Goal: Information Seeking & Learning: Check status

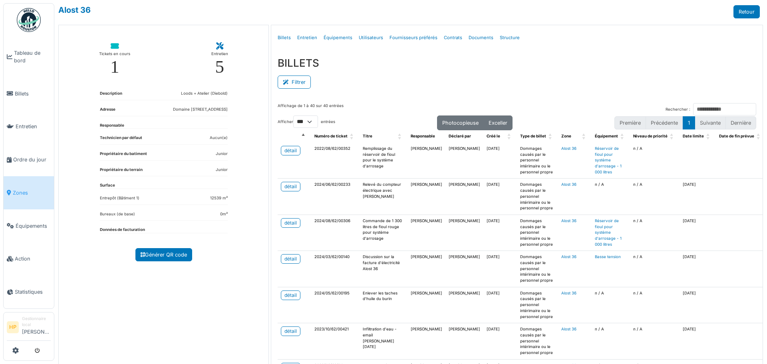
select select "***"
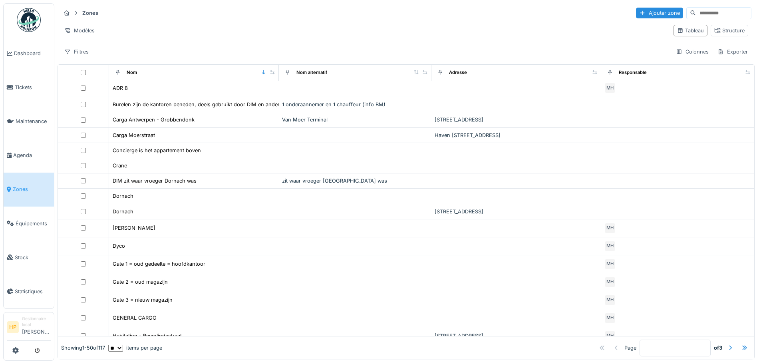
scroll to position [280, 0]
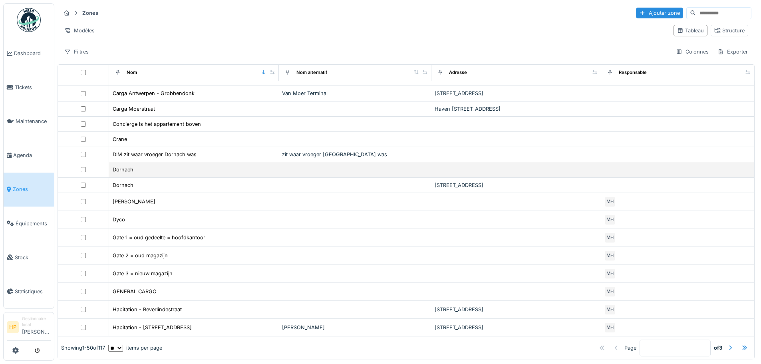
click at [165, 169] on div "Dornach" at bounding box center [193, 169] width 163 height 8
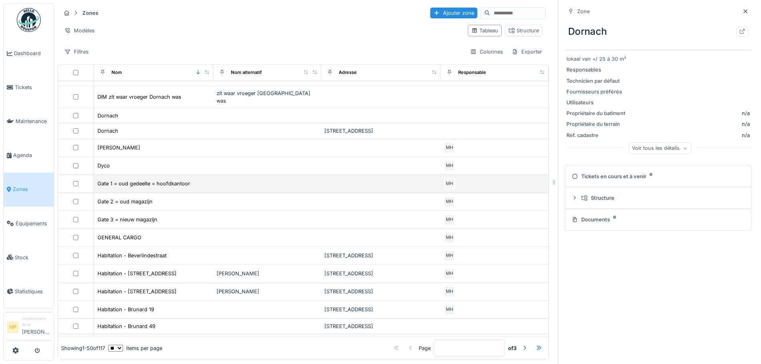
scroll to position [323, 0]
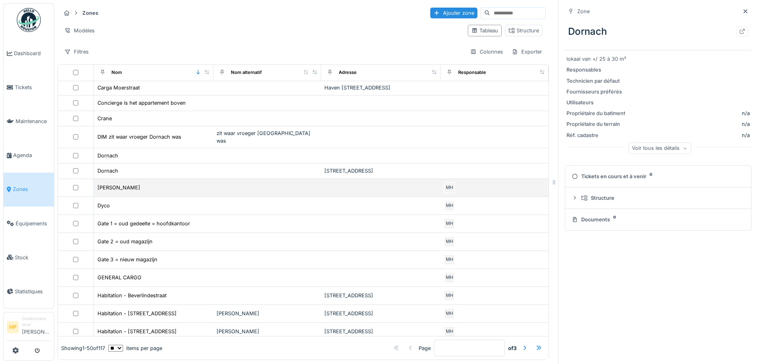
click at [171, 192] on div "Dornach Welkenraedt" at bounding box center [154, 187] width 114 height 8
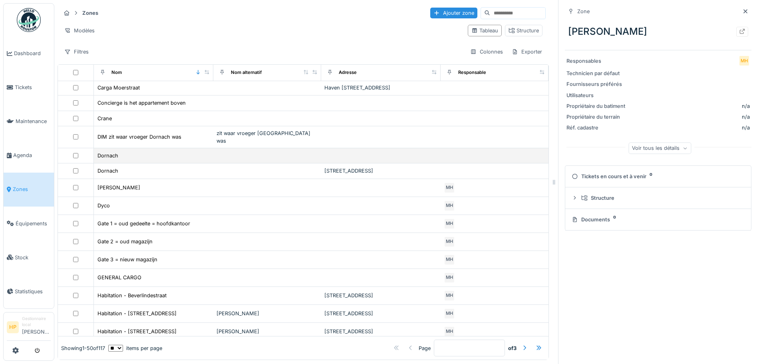
click at [178, 153] on div "Dornach" at bounding box center [154, 155] width 114 height 8
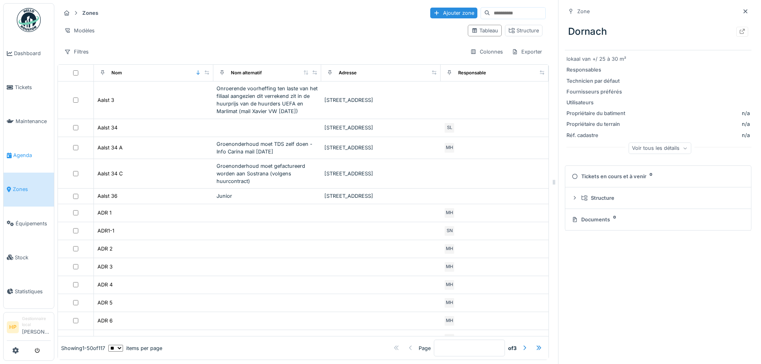
click at [30, 151] on span "Agenda" at bounding box center [32, 155] width 38 height 8
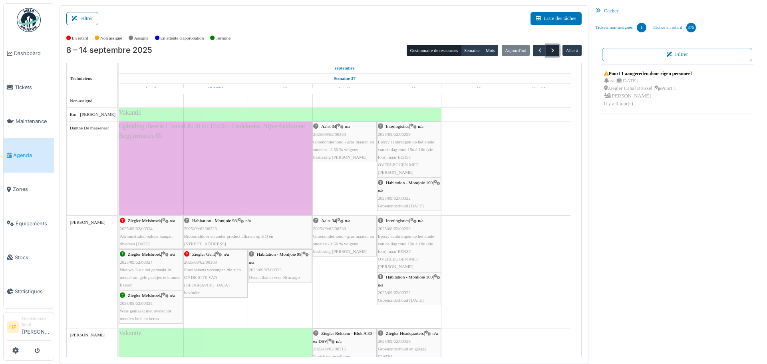
click at [551, 53] on span "button" at bounding box center [553, 50] width 7 height 7
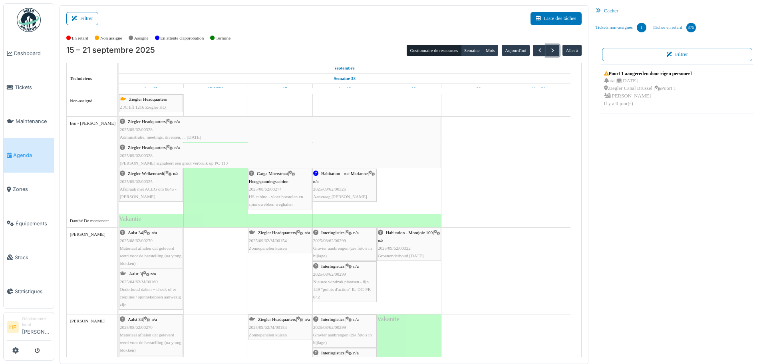
click at [349, 189] on div "Habitation - rue Marianne | n/a 2025/09/62/00326 Aanvraag Samuel" at bounding box center [344, 185] width 63 height 31
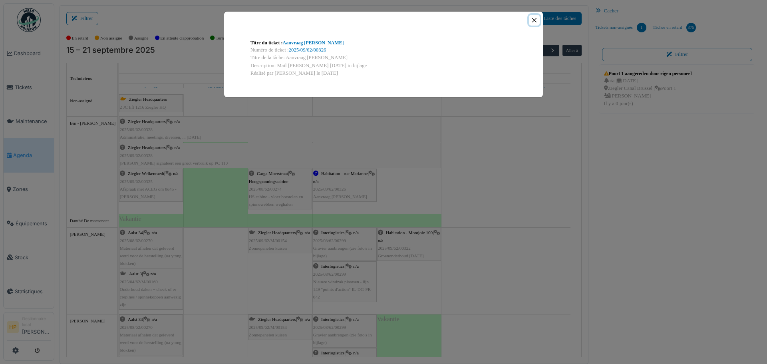
click at [536, 22] on button "Close" at bounding box center [534, 20] width 11 height 11
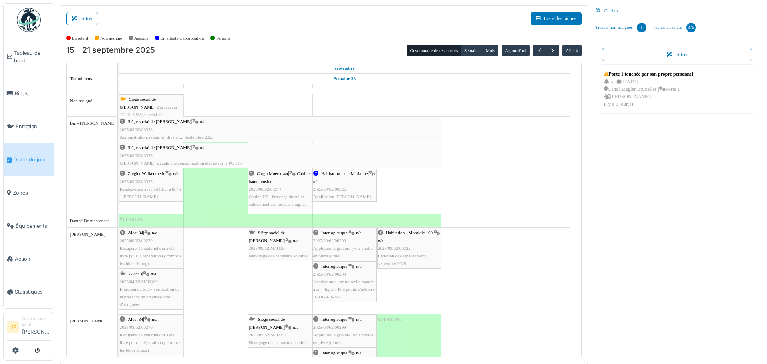
click at [513, 212] on td at bounding box center [538, 290] width 64 height 392
click at [522, 201] on td at bounding box center [538, 290] width 64 height 392
click at [430, 221] on div "Vacances" at bounding box center [280, 220] width 323 height 13
click at [46, 16] on ul "Tableau de bord Billets Entretien Ordre du jour Zones Équipements Action Statis…" at bounding box center [28, 156] width 51 height 306
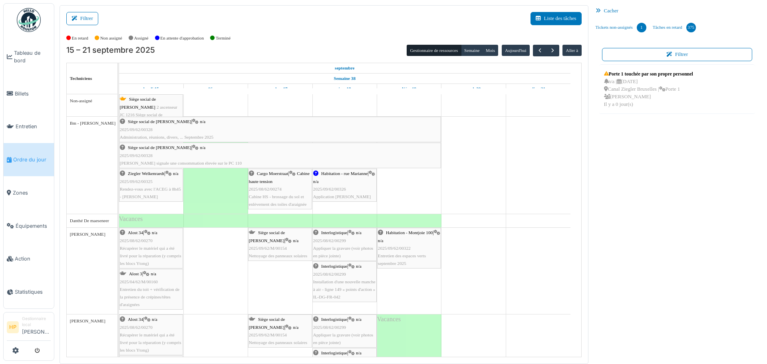
click at [34, 18] on img at bounding box center [29, 20] width 24 height 24
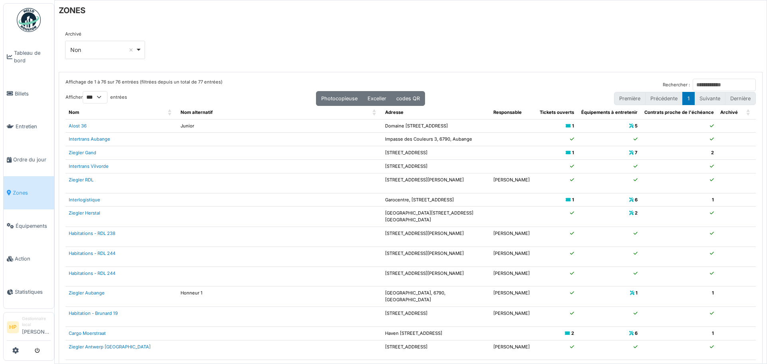
select select "***"
click at [53, 157] on link "Ordre du jour" at bounding box center [29, 159] width 50 height 33
click at [30, 157] on font "Ordre du jour" at bounding box center [29, 160] width 33 height 6
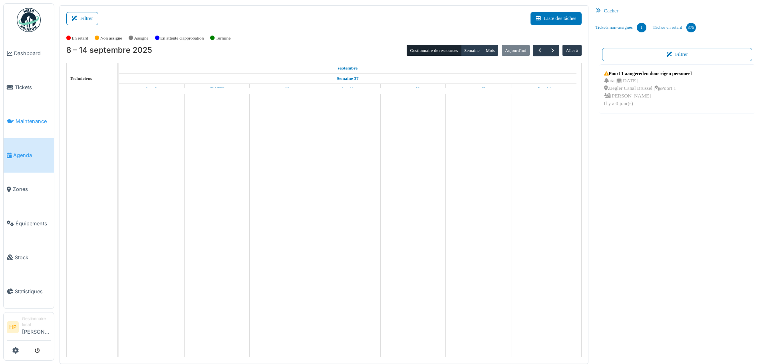
click at [49, 118] on span "Maintenance" at bounding box center [33, 122] width 35 height 8
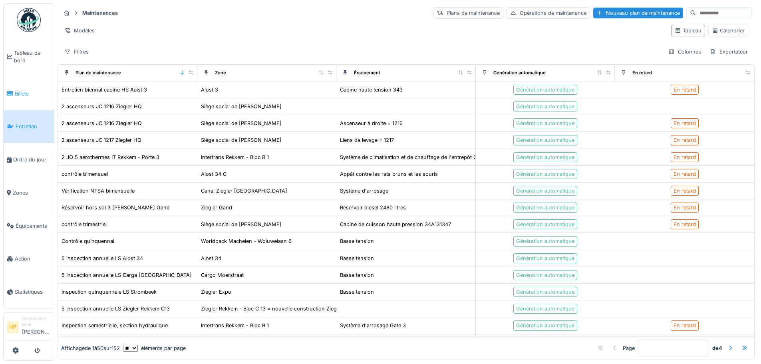
click at [46, 102] on link "Billets" at bounding box center [29, 93] width 50 height 33
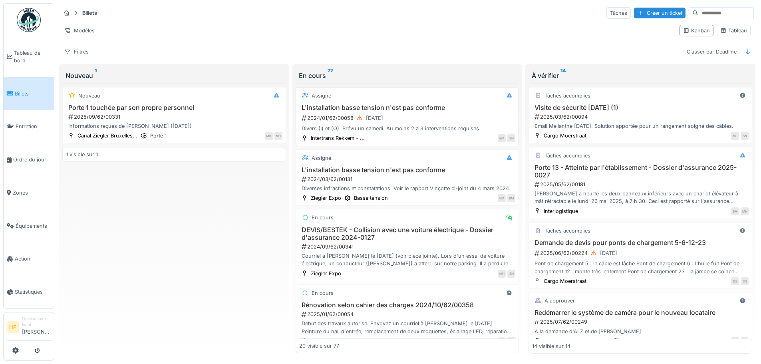
click at [424, 128] on font "Divers (I) et (O). Prévu un samedi. Au moins 2 à 3 interventions requises." at bounding box center [391, 129] width 179 height 6
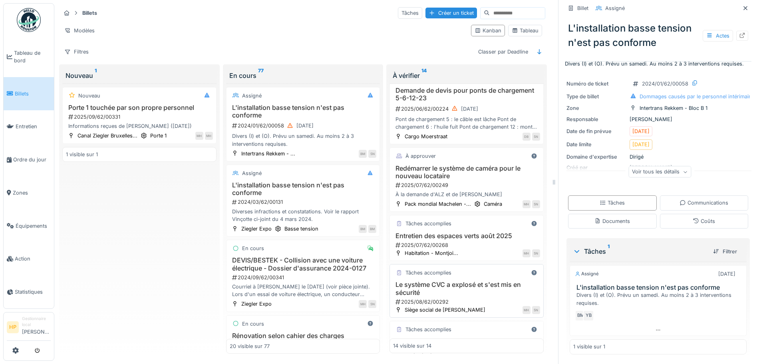
scroll to position [200, 0]
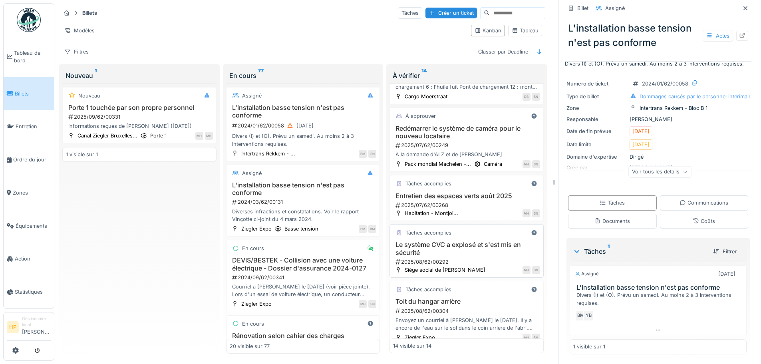
click at [462, 258] on div "2025/08/62/00292" at bounding box center [467, 262] width 145 height 8
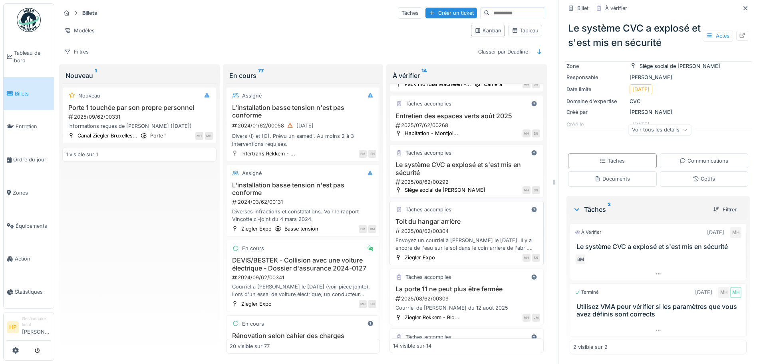
scroll to position [320, 0]
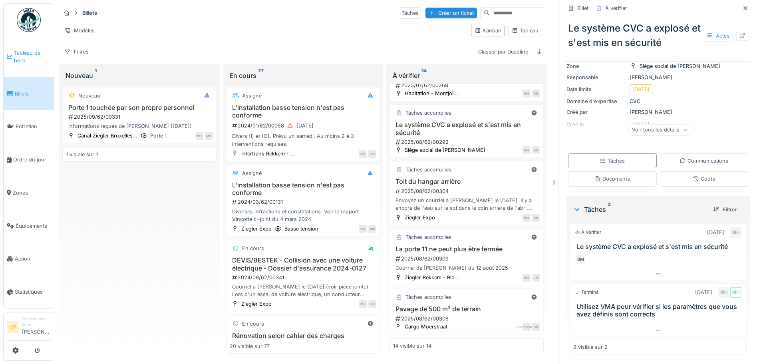
click at [41, 63] on span "Tableau de bord" at bounding box center [32, 56] width 37 height 15
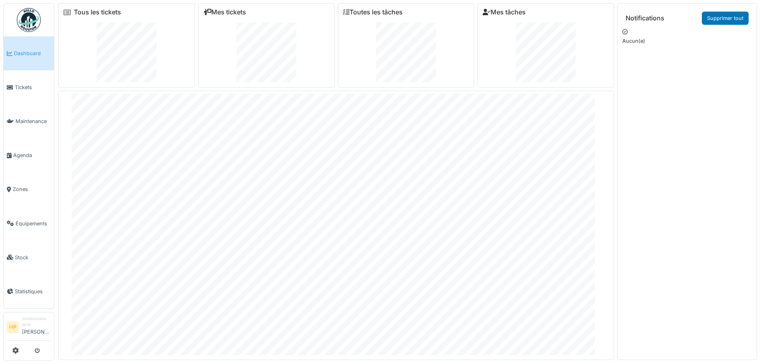
scroll to position [23, 0]
click at [509, 9] on link "Mes tâches" at bounding box center [504, 12] width 43 height 8
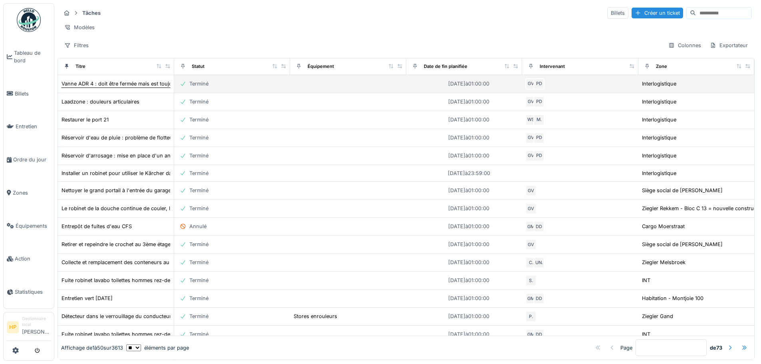
click at [164, 87] on font "Vanne ADR 4 : doit être fermée mais est toujours en position « OUVERTE »" at bounding box center [153, 84] width 182 height 6
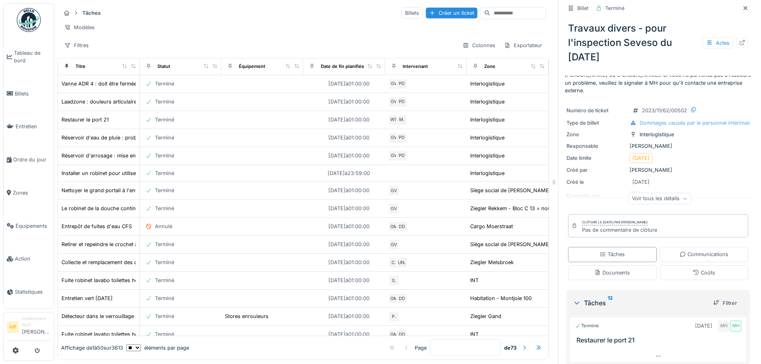
scroll to position [40, 0]
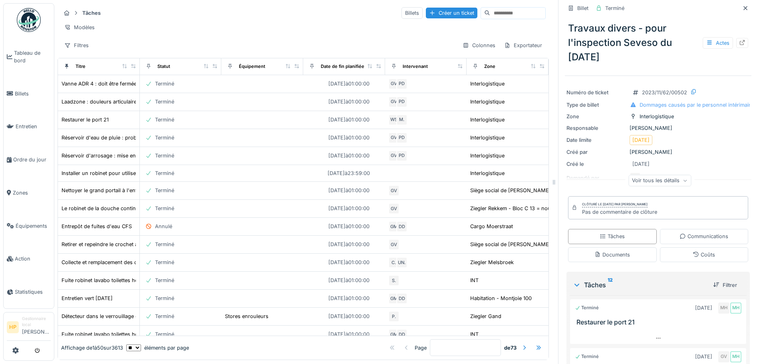
click at [651, 175] on div "Voir tous les détails" at bounding box center [660, 181] width 63 height 12
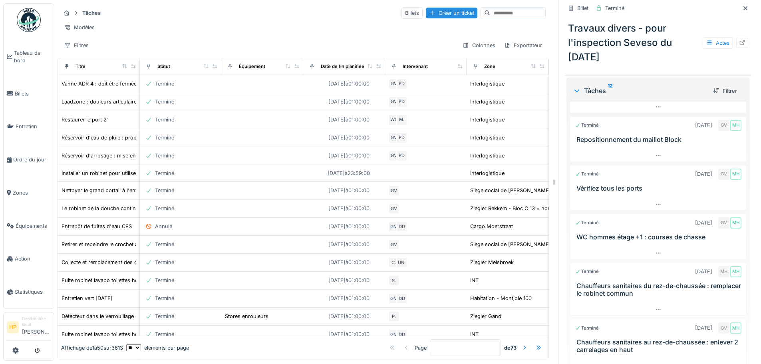
scroll to position [280, 0]
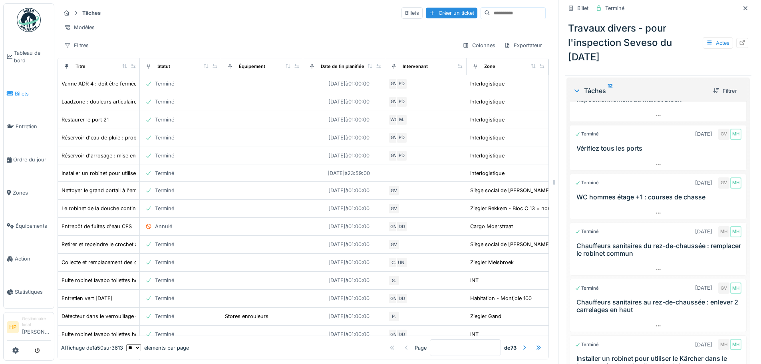
click at [29, 91] on font "Billets" at bounding box center [22, 94] width 14 height 6
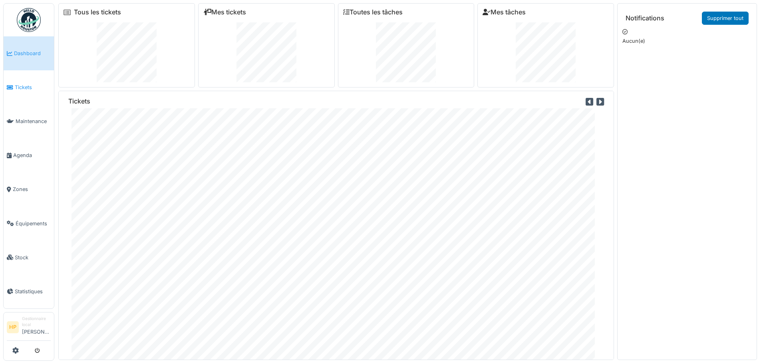
click at [10, 85] on icon at bounding box center [10, 88] width 6 height 6
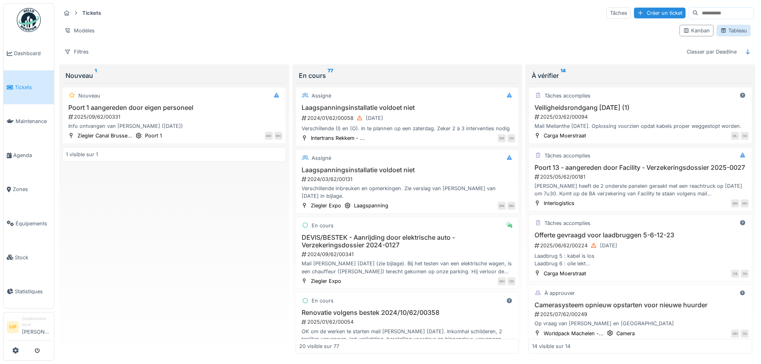
click at [721, 29] on icon at bounding box center [724, 30] width 6 height 5
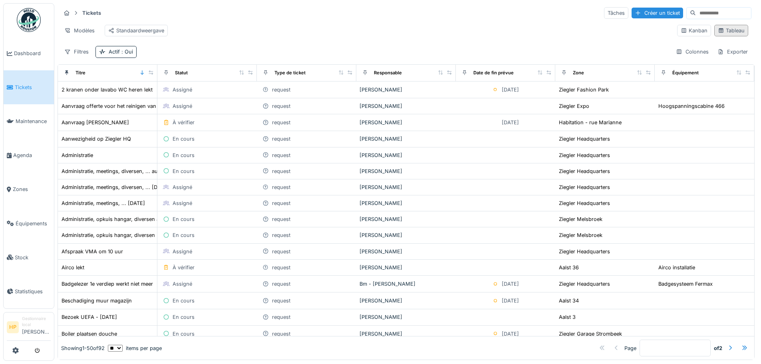
click at [725, 34] on div "Tableau" at bounding box center [731, 31] width 27 height 8
click at [685, 31] on div "Kanban" at bounding box center [694, 31] width 27 height 8
